Goal: Task Accomplishment & Management: Use online tool/utility

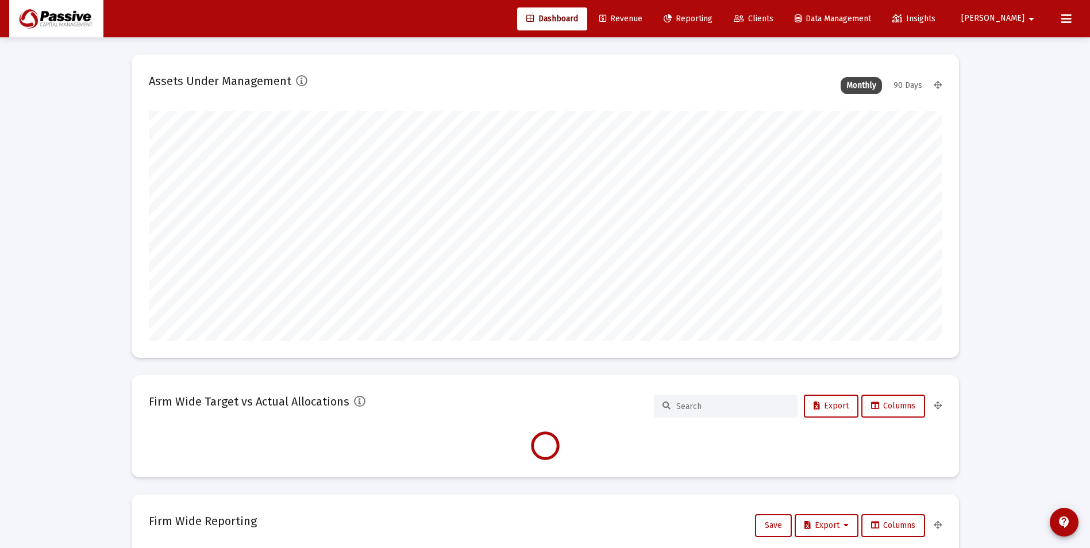
scroll to position [230, 793]
type input "[DATE]"
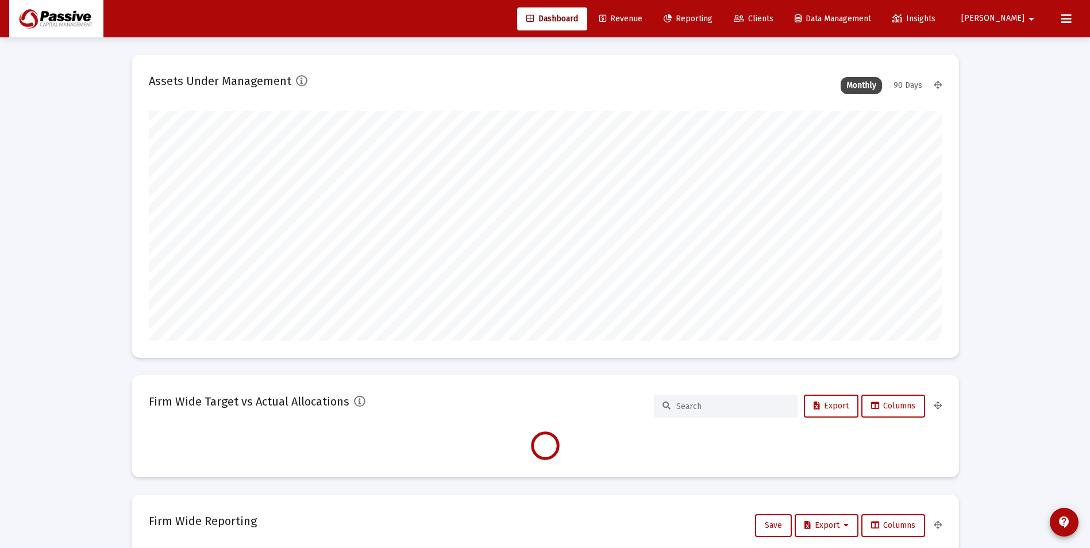
click at [734, 5] on div "Dashboard Revenue Reporting Clients Data Management Insights [PERSON_NAME]" at bounding box center [545, 18] width 1072 height 37
click at [713, 18] on span "Reporting" at bounding box center [688, 19] width 49 height 10
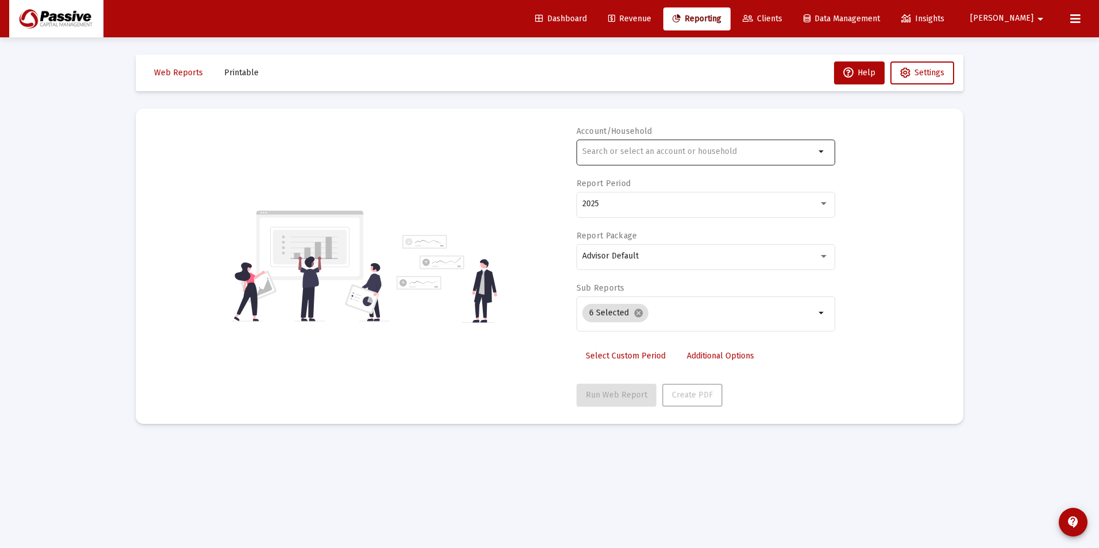
click at [633, 155] on input "text" at bounding box center [698, 151] width 233 height 9
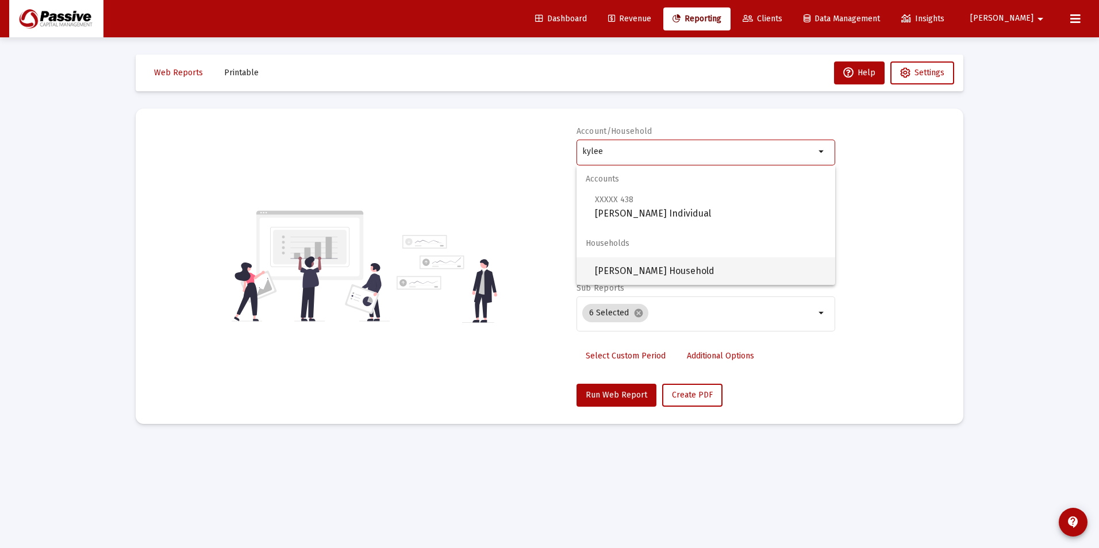
click at [634, 276] on span "[PERSON_NAME] Household" at bounding box center [710, 271] width 231 height 28
type input "[PERSON_NAME] Household"
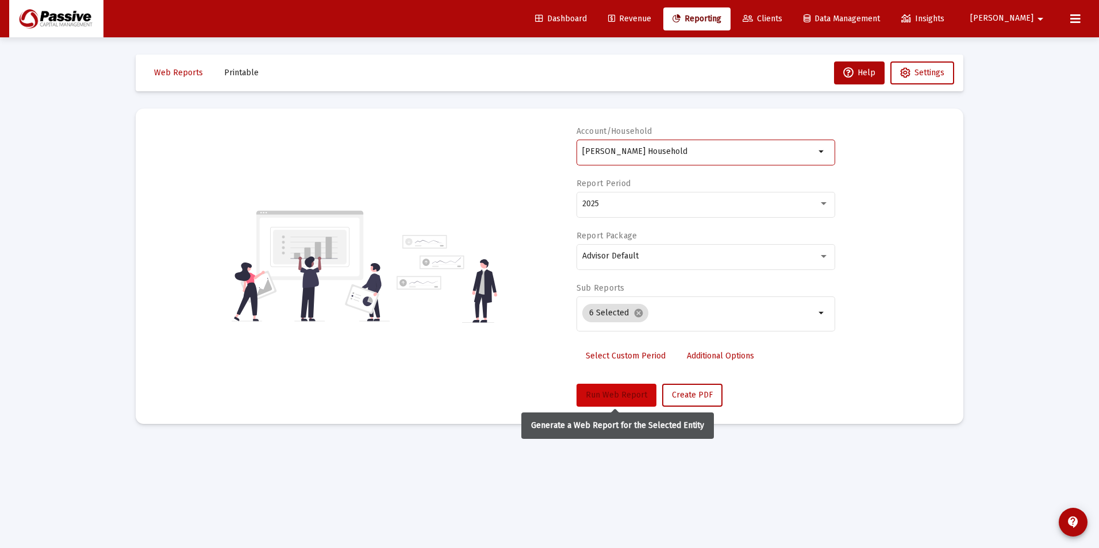
click at [610, 395] on span "Run Web Report" at bounding box center [616, 395] width 61 height 10
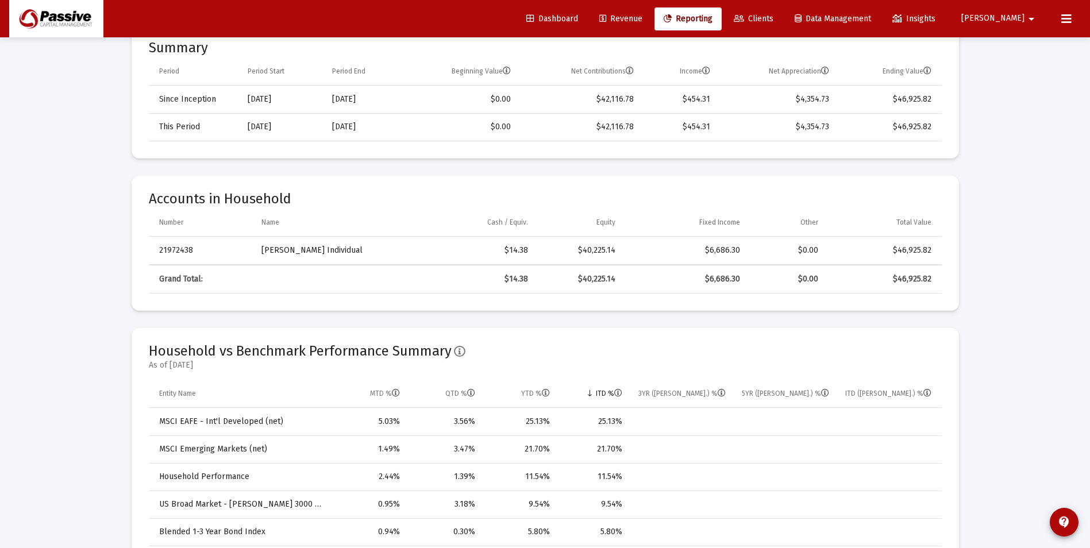
scroll to position [345, 0]
